Goal: Ask a question

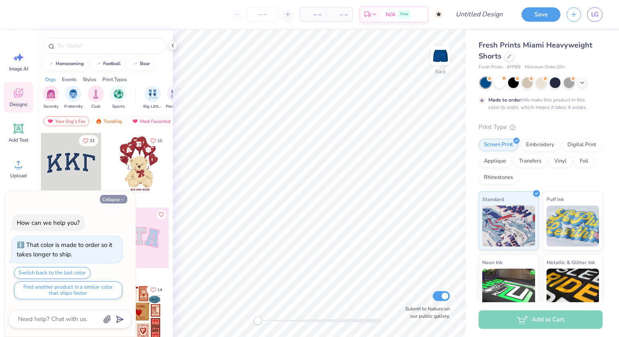
click at [123, 200] on icon "button" at bounding box center [122, 199] width 5 height 5
type textarea "x"
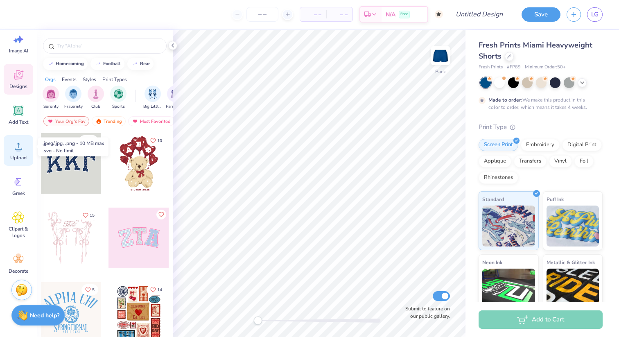
scroll to position [22, 0]
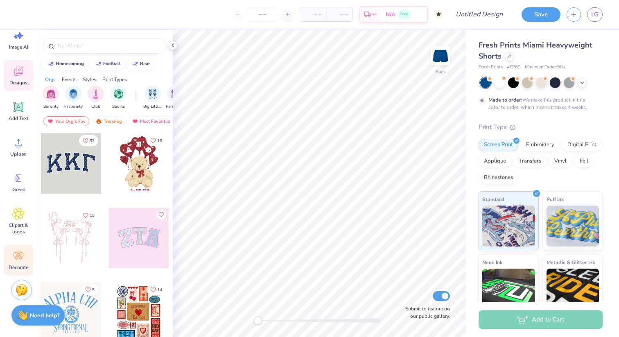
click at [15, 252] on icon at bounding box center [18, 256] width 12 height 12
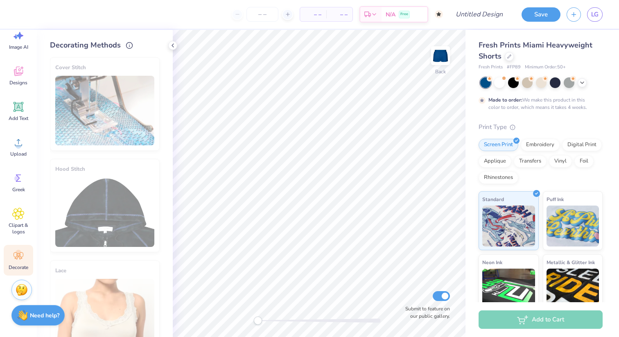
click at [110, 108] on div "Cover Stitch" at bounding box center [105, 103] width 110 height 93
click at [91, 197] on div "Hood Stitch" at bounding box center [105, 205] width 110 height 93
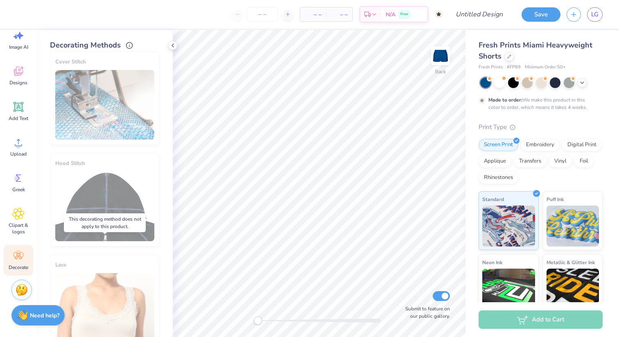
scroll to position [0, 0]
